Goal: Find specific page/section: Find specific page/section

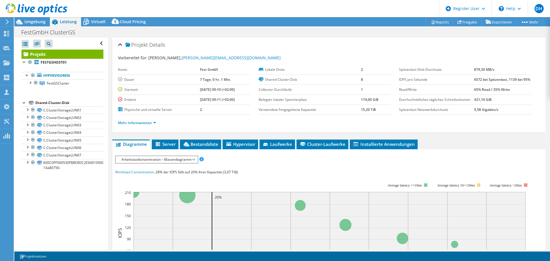
select select "EUFrankfurt"
select select "EUR"
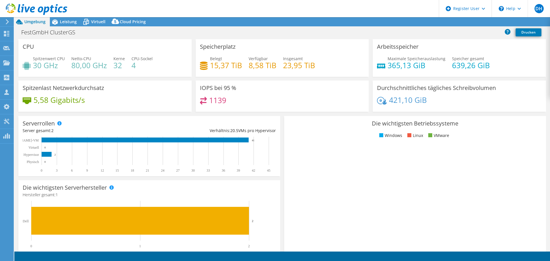
select select "EUFrankfurt"
select select "EUR"
click at [62, 19] on span "Leistung" at bounding box center [68, 21] width 17 height 5
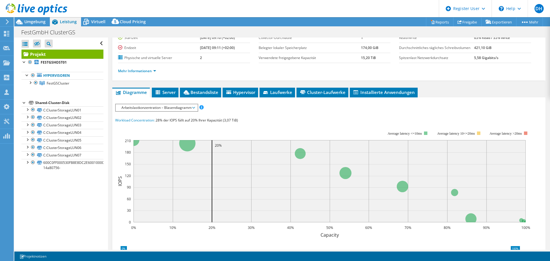
scroll to position [57, 0]
